Goal: Transaction & Acquisition: Purchase product/service

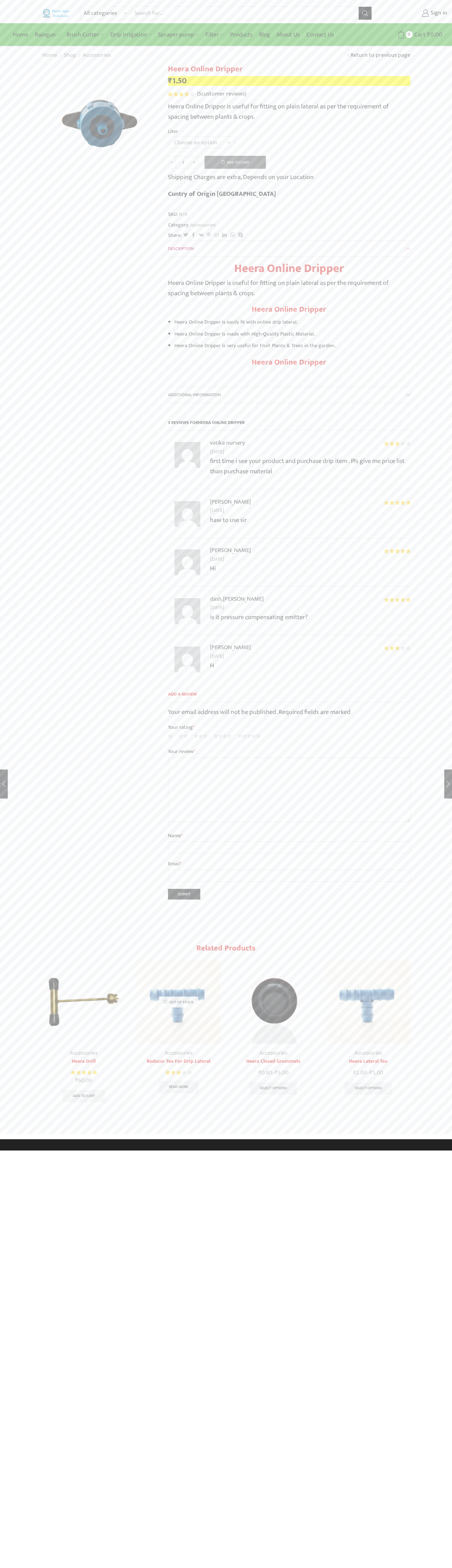
type input "1"
type input "Google Storebot"
click at [142, 25] on div "Home Raingun Heera Rain Gun (1.25″) Raingun (1.50″) Heera Rain Gun Complete Set…" at bounding box center [226, 35] width 442 height 19
click at [448, 190] on div "All categories Accessories Air Release Valve Brush Cutter Domestic Use Drip Irr…" at bounding box center [226, 570] width 452 height 1139
click at [15, 1150] on html "All categories Accessories Air Release Valve Brush Cutter Domestic Use Drip Irr…" at bounding box center [226, 575] width 452 height 1150
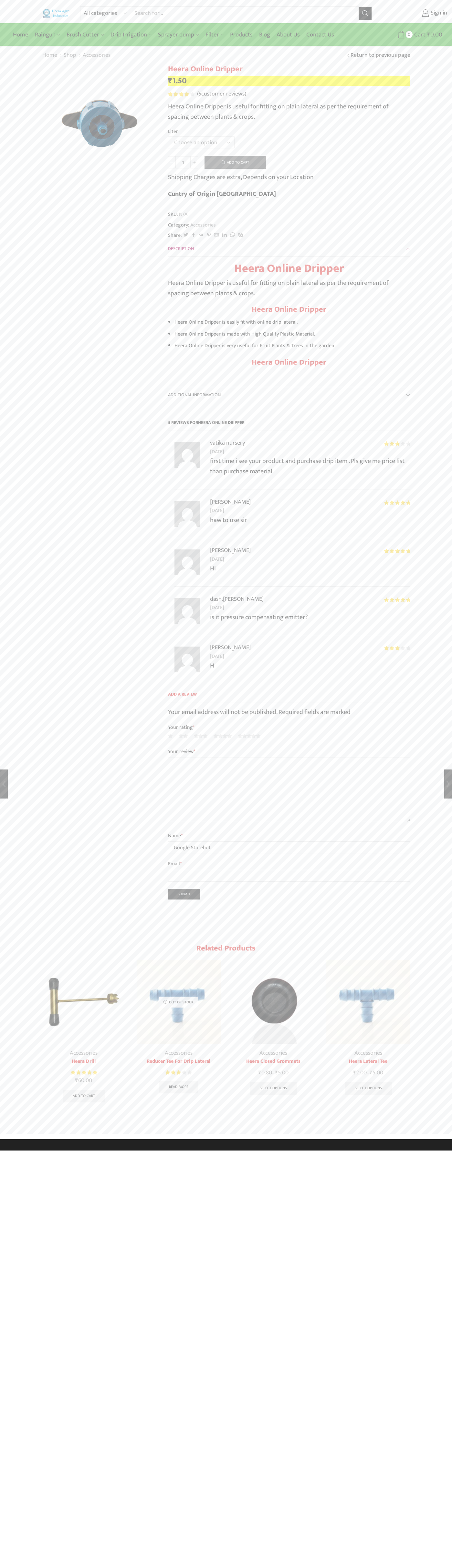
click at [27, 1150] on html "All categories Accessories Air Release Valve Brush Cutter Domestic Use Drip Irr…" at bounding box center [226, 575] width 452 height 1150
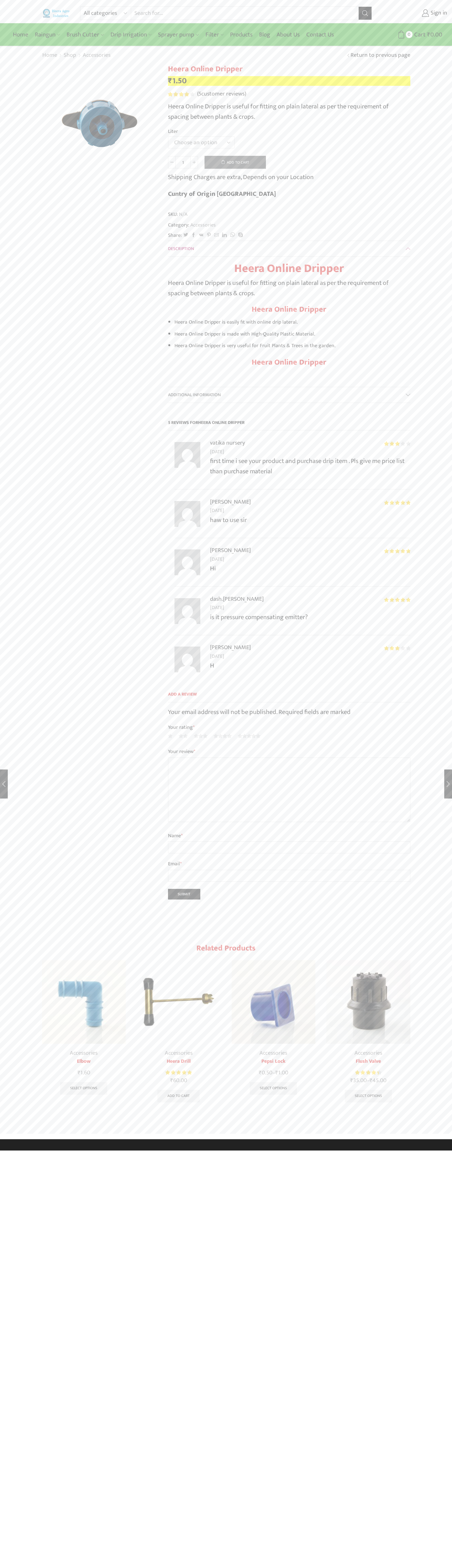
type input "1"
type input "Google Storebot"
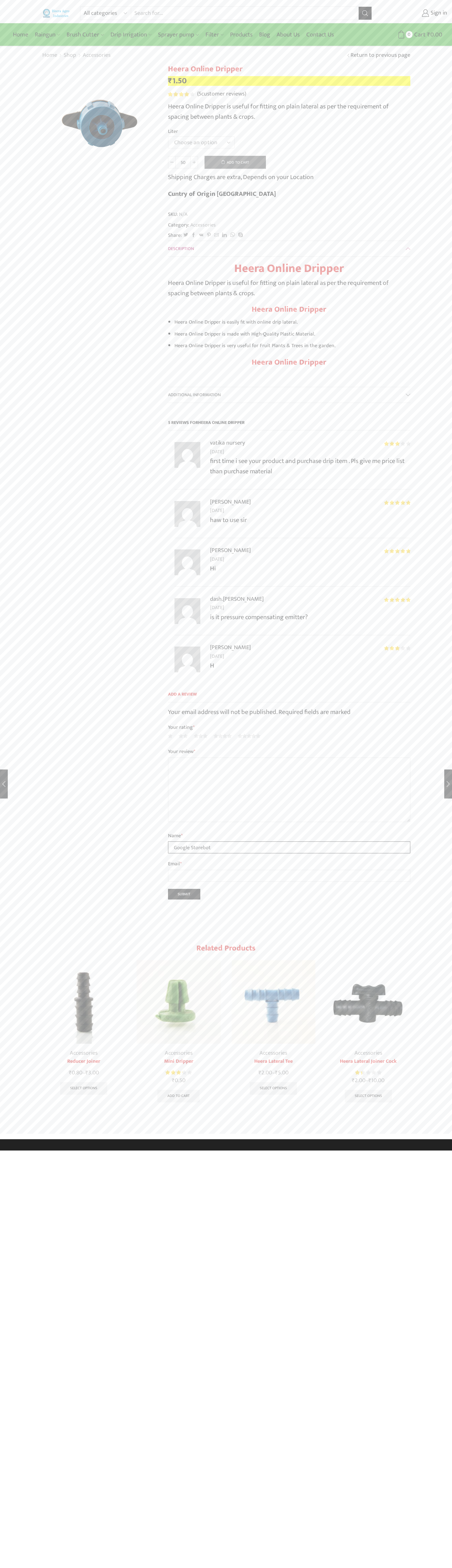
type input "Google Storebot"
click at [414, 13] on link "Sign in" at bounding box center [414, 13] width 66 height 12
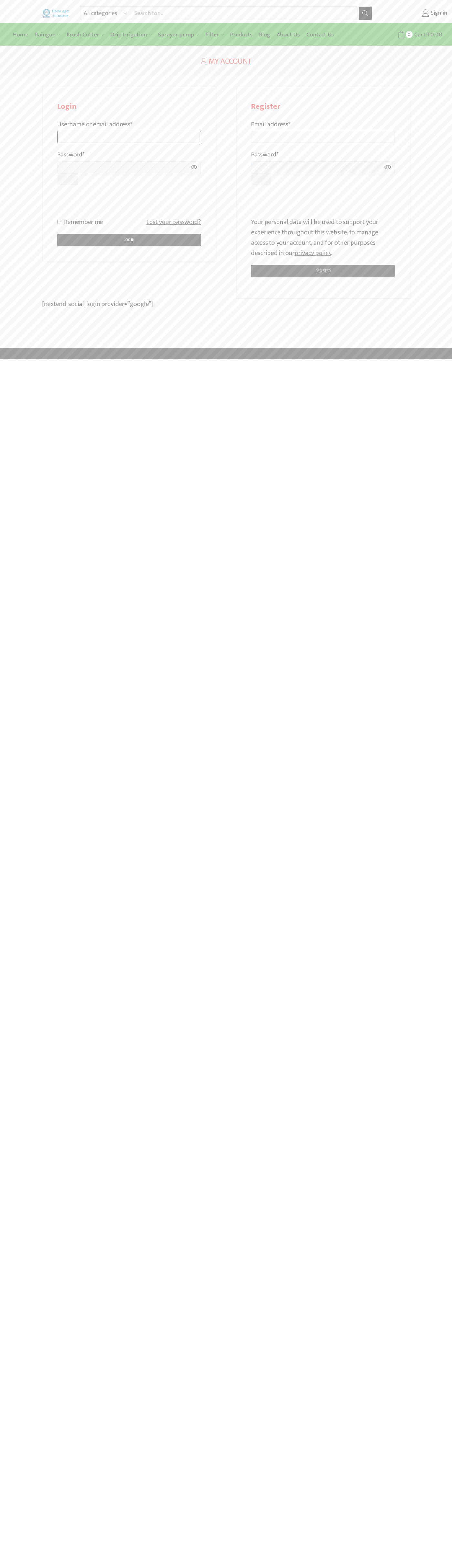
click at [129, 131] on input "Username or email address *" at bounding box center [129, 137] width 144 height 12
click at [323, 237] on p "Your personal data will be used to support your experience throughout this webs…" at bounding box center [323, 237] width 144 height 41
